Goal: Check status: Check status

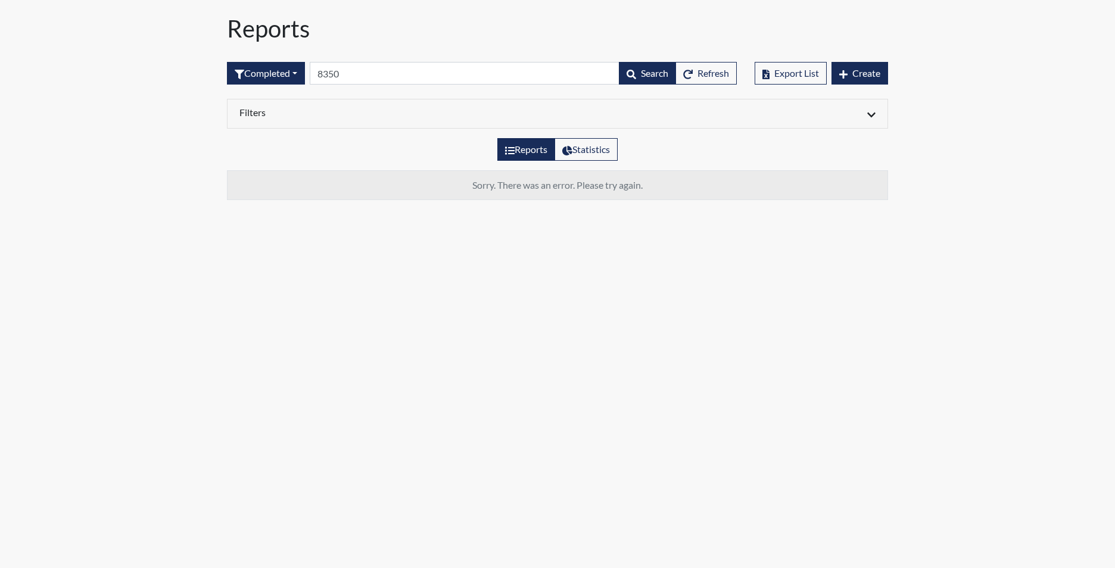
type input "8350"
click at [268, 71] on button "Completed" at bounding box center [266, 73] width 78 height 23
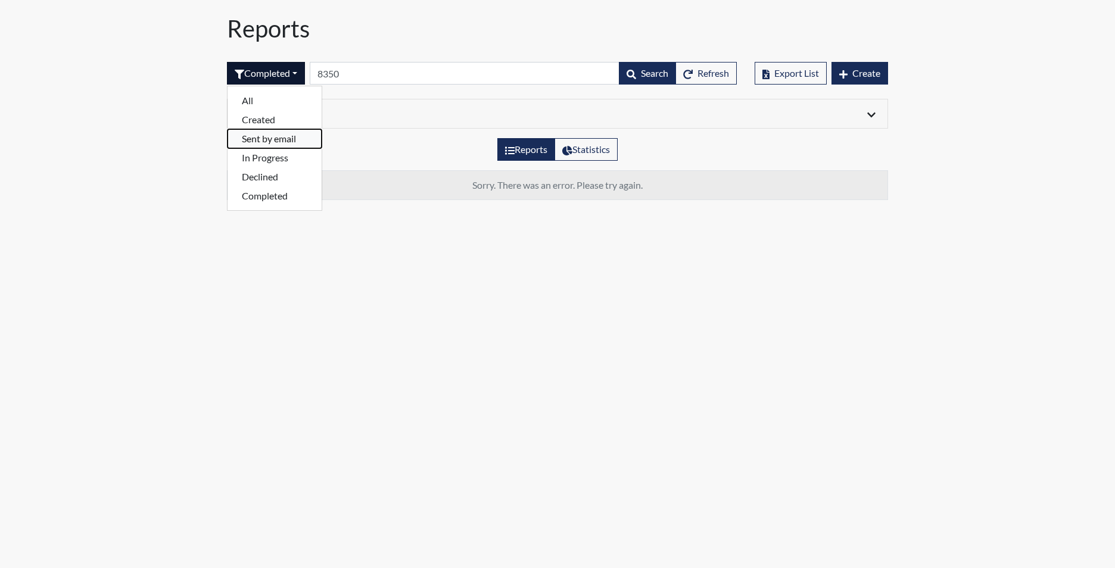
click at [275, 139] on button "Sent by email" at bounding box center [275, 138] width 94 height 19
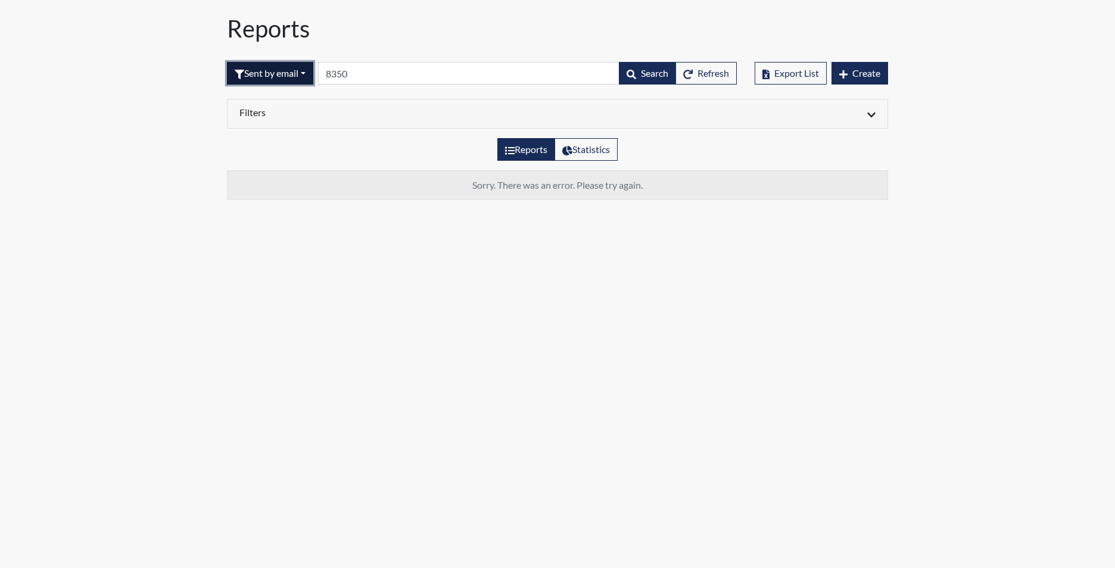
click at [283, 76] on button "Sent by email" at bounding box center [270, 73] width 86 height 23
click at [269, 158] on button "In Progress" at bounding box center [275, 157] width 94 height 19
click at [282, 74] on button "In Progress" at bounding box center [266, 73] width 79 height 23
click at [274, 177] on button "Declined" at bounding box center [275, 176] width 94 height 19
click at [285, 61] on div "Declined All Created Sent by email In Progress Declined Completed 8350 Search R…" at bounding box center [482, 73] width 510 height 51
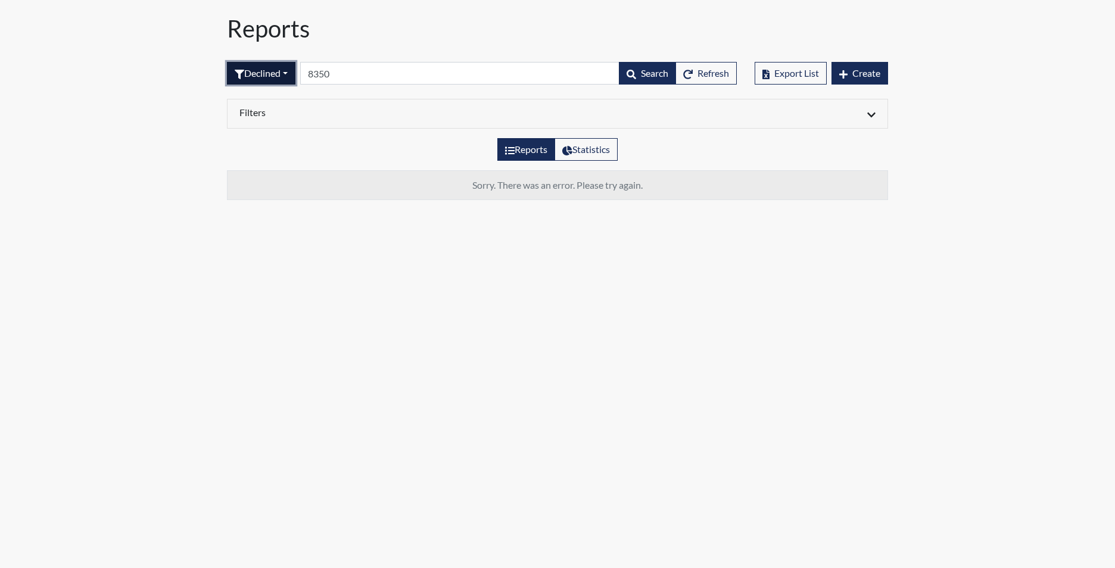
click at [281, 73] on button "Declined" at bounding box center [261, 73] width 68 height 23
click at [272, 199] on button "Completed" at bounding box center [275, 195] width 94 height 19
click at [280, 61] on div "Completed All Created Sent by email In Progress Declined Completed 8350 Search …" at bounding box center [482, 73] width 510 height 51
click at [281, 66] on button "Completed" at bounding box center [266, 73] width 78 height 23
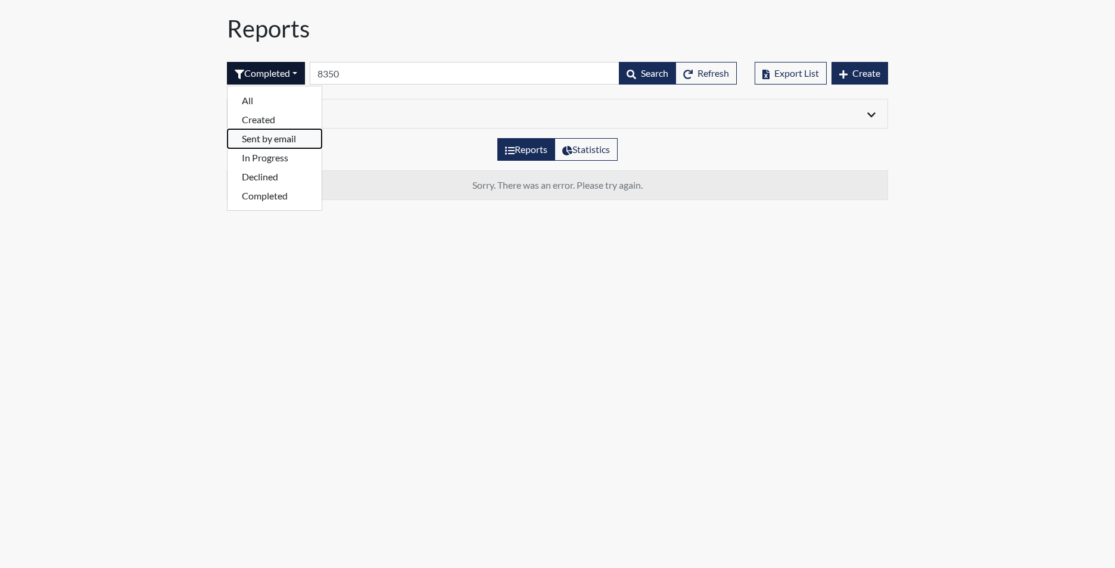
click at [264, 143] on button "Sent by email" at bounding box center [275, 138] width 94 height 19
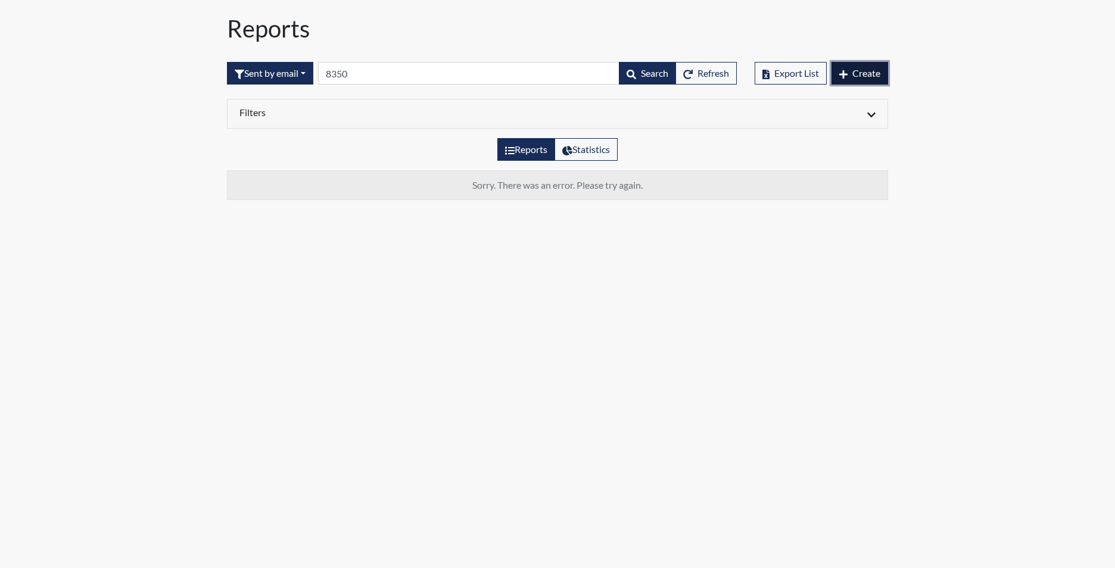
click at [868, 79] on button "Create" at bounding box center [859, 73] width 57 height 23
click at [853, 73] on span "Create" at bounding box center [866, 72] width 28 height 11
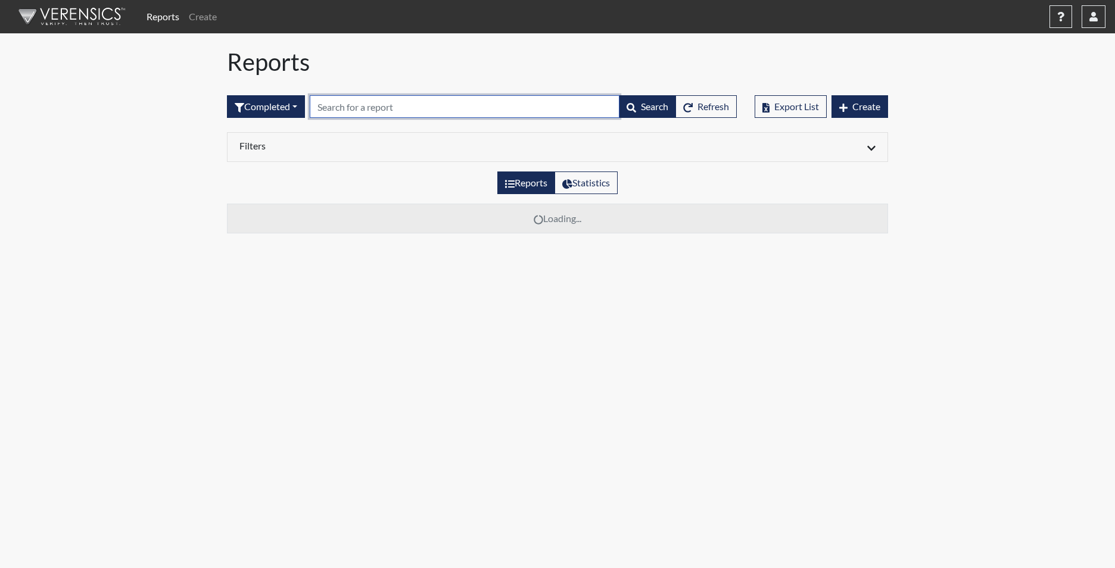
click at [423, 99] on input "text" at bounding box center [465, 106] width 310 height 23
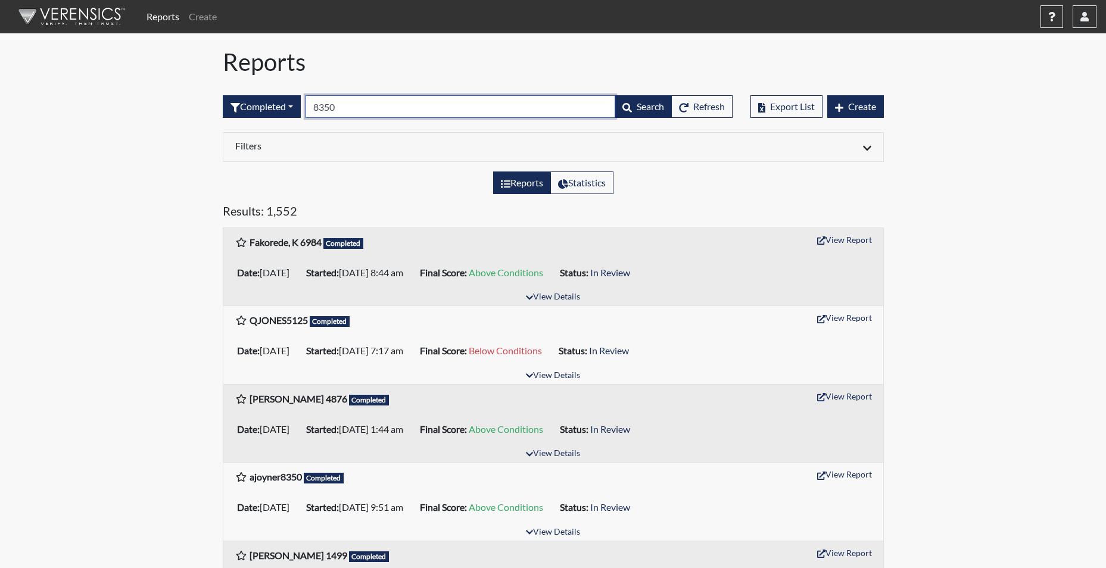
type input "8350"
